Goal: Find specific page/section: Find specific page/section

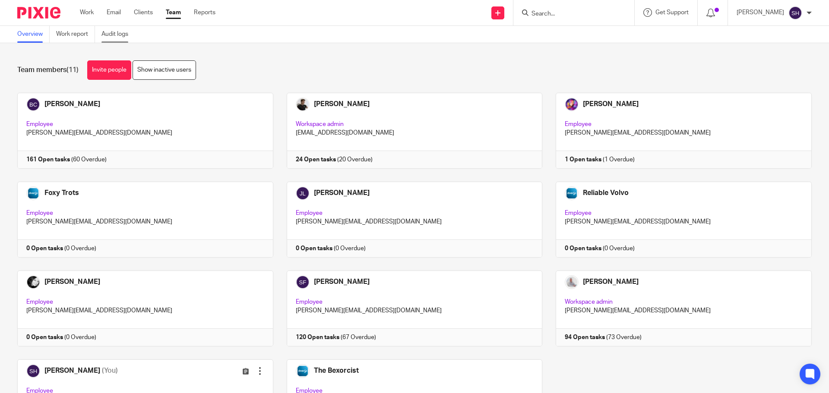
click at [126, 36] on link "Audit logs" at bounding box center [117, 34] width 33 height 17
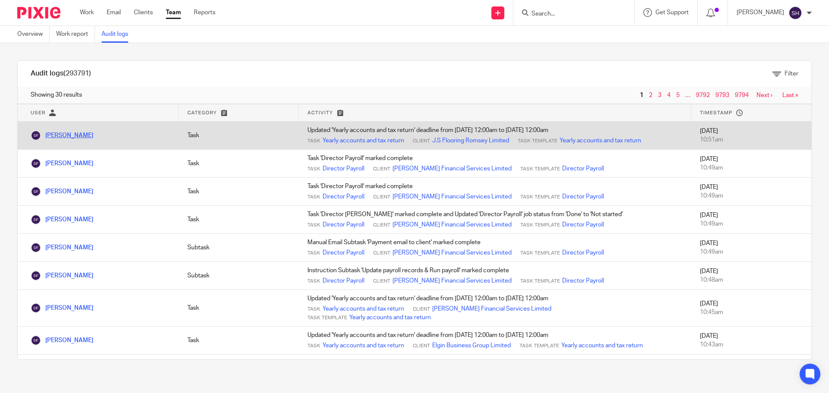
click at [67, 135] on link "Sarah Fox" at bounding box center [62, 136] width 63 height 6
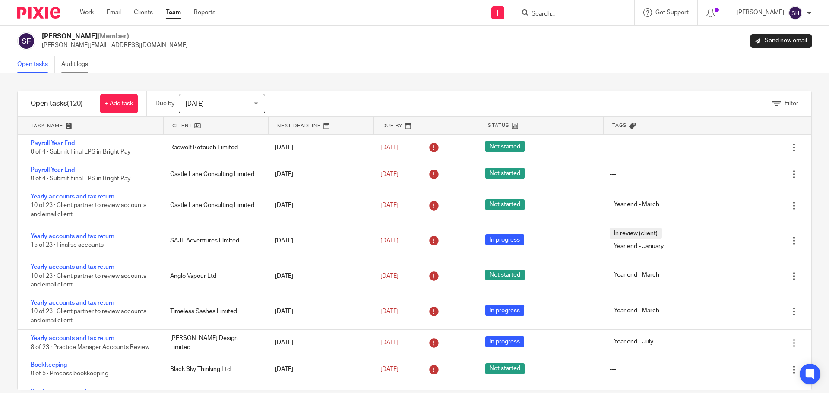
click at [69, 63] on link "Audit logs" at bounding box center [77, 64] width 33 height 17
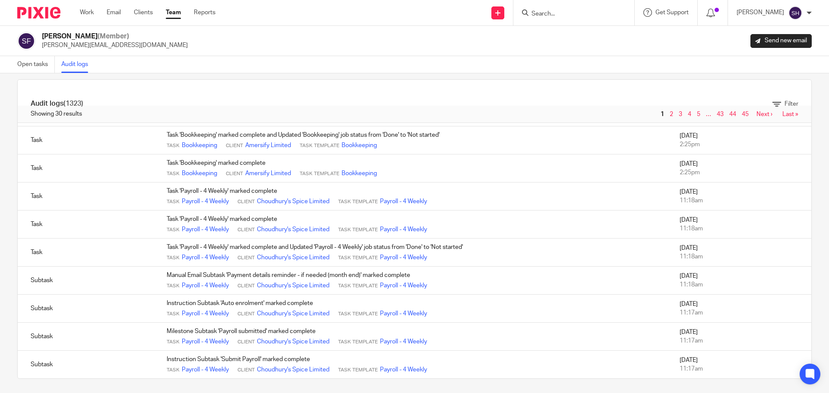
scroll to position [14, 0]
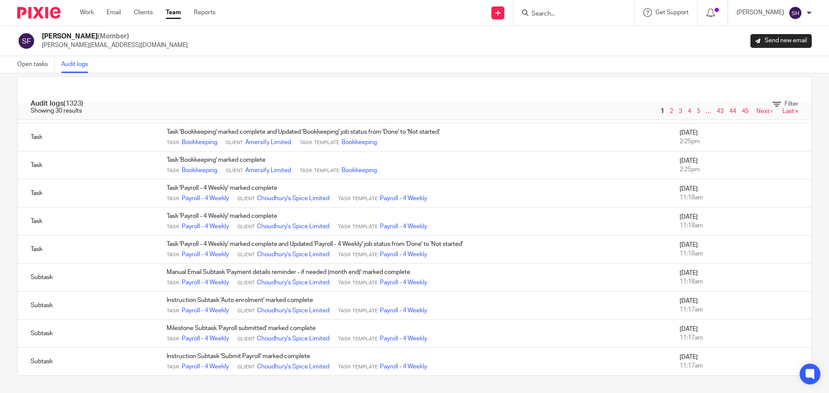
click at [756, 112] on link "Next ›" at bounding box center [764, 111] width 16 height 6
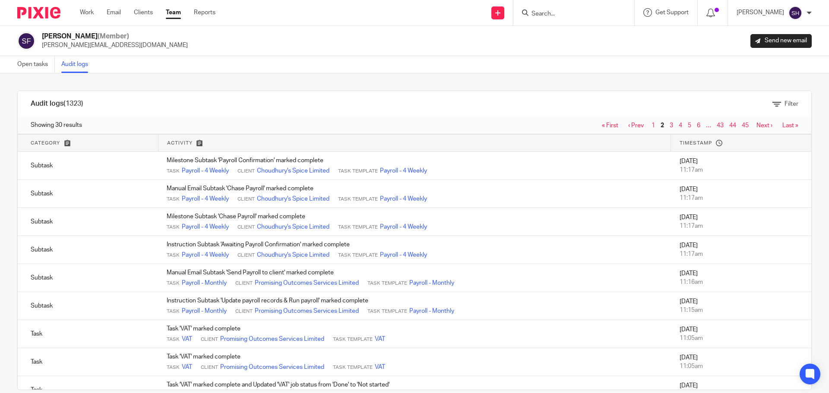
click at [551, 15] on input "Search" at bounding box center [569, 14] width 78 height 8
type input "iva"
click at [578, 36] on link at bounding box center [582, 37] width 107 height 20
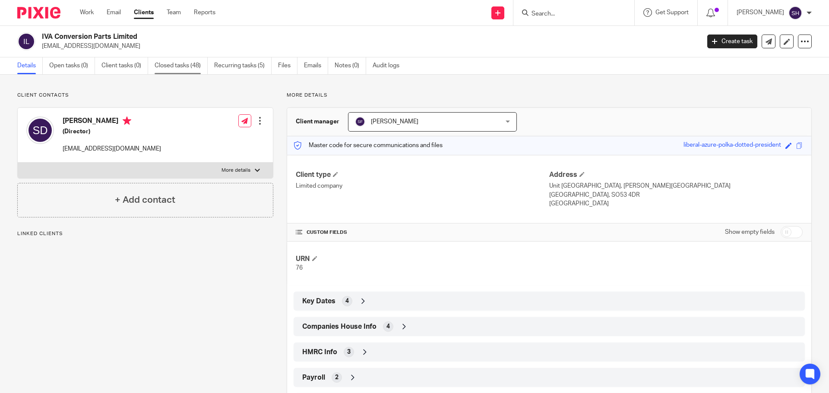
click at [167, 65] on link "Closed tasks (48)" at bounding box center [181, 65] width 53 height 17
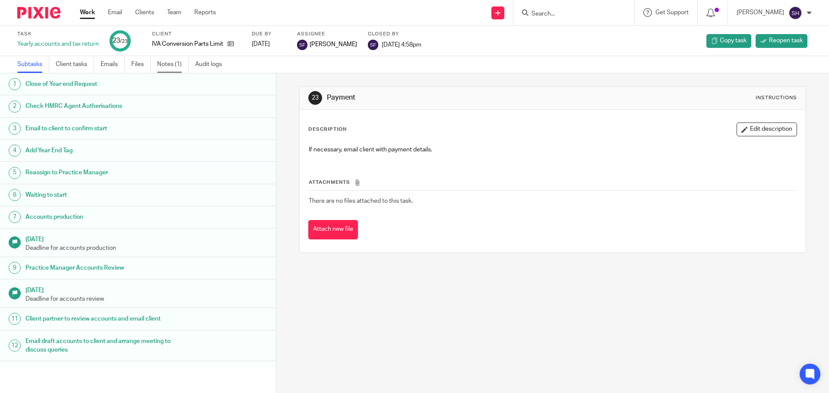
click at [178, 62] on link "Notes (1)" at bounding box center [173, 64] width 32 height 17
